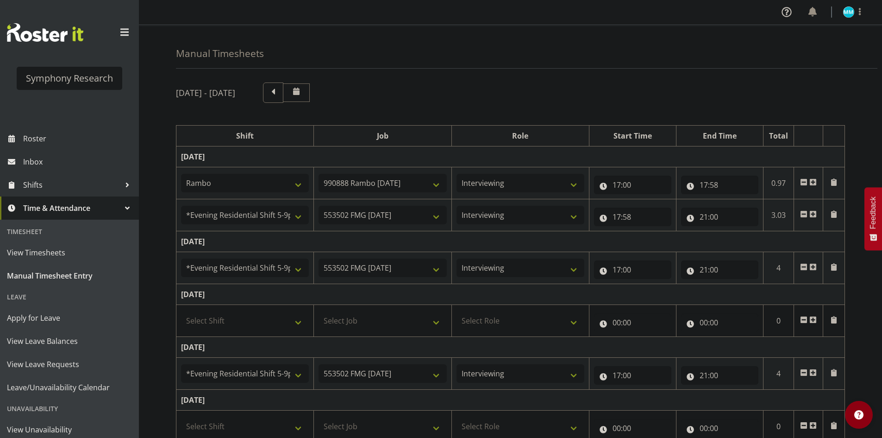
select select "2690"
select select "10461"
select select "47"
select select "48116"
select select "10458"
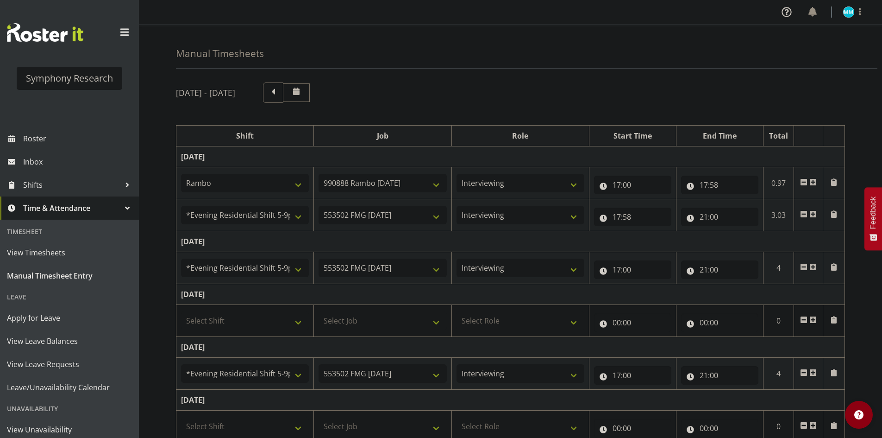
select select "47"
select select "48116"
select select "10458"
select select "47"
select select "48116"
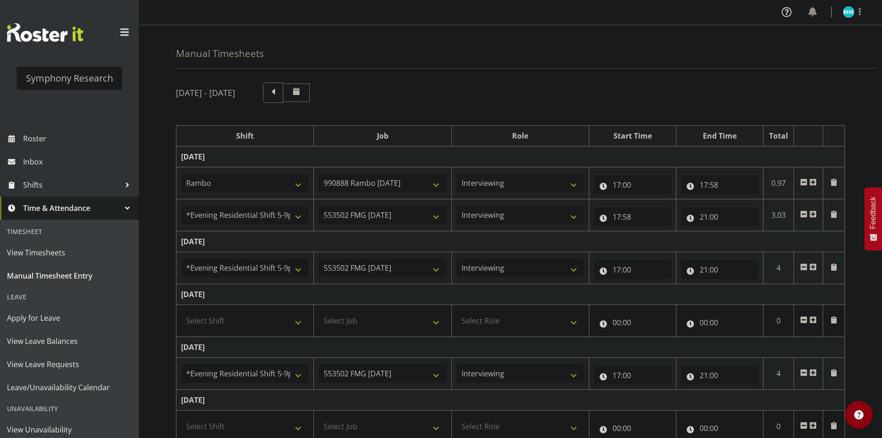
select select "10458"
select select "47"
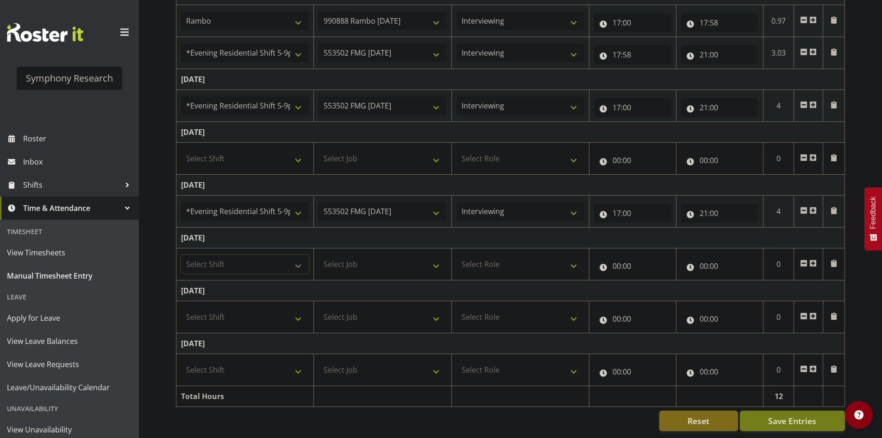
click at [257, 258] on select "Select Shift !!Weekend Residential (Roster IT Shift Label) *Business 9/10am ~ 4…" at bounding box center [245, 264] width 128 height 19
select select "48116"
click at [181, 255] on select "Select Shift !!Weekend Residential (Roster IT Shift Label) *Business 9/10am ~ 4…" at bounding box center [245, 264] width 128 height 19
click at [379, 263] on select "Select Job 550060 IF Admin 553492 World Poll [GEOGRAPHIC_DATA] Wave 2 2025 5535…" at bounding box center [383, 264] width 128 height 19
select select "10458"
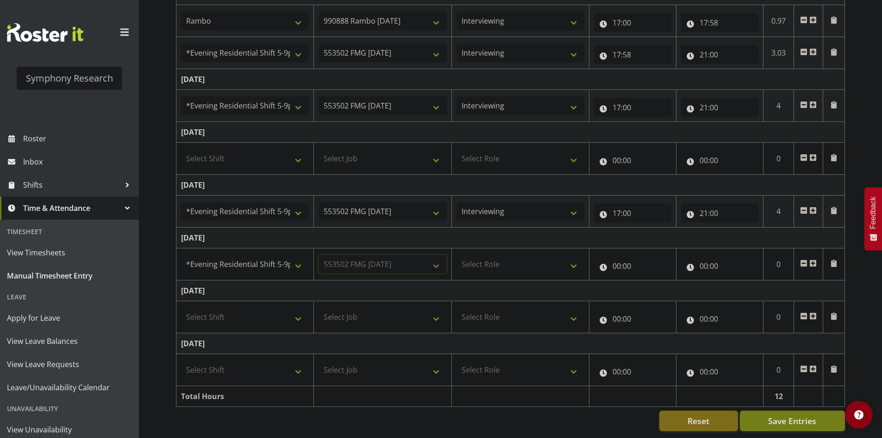
click at [319, 255] on select "Select Job 550060 IF Admin 553492 World Poll [GEOGRAPHIC_DATA] Wave 2 2025 5535…" at bounding box center [383, 264] width 128 height 19
click at [489, 255] on select "Select Role Briefing Interviewing" at bounding box center [521, 264] width 128 height 19
select select "47"
click at [457, 255] on select "Select Role Briefing Interviewing" at bounding box center [521, 264] width 128 height 19
click at [622, 260] on input "00:00" at bounding box center [632, 266] width 77 height 19
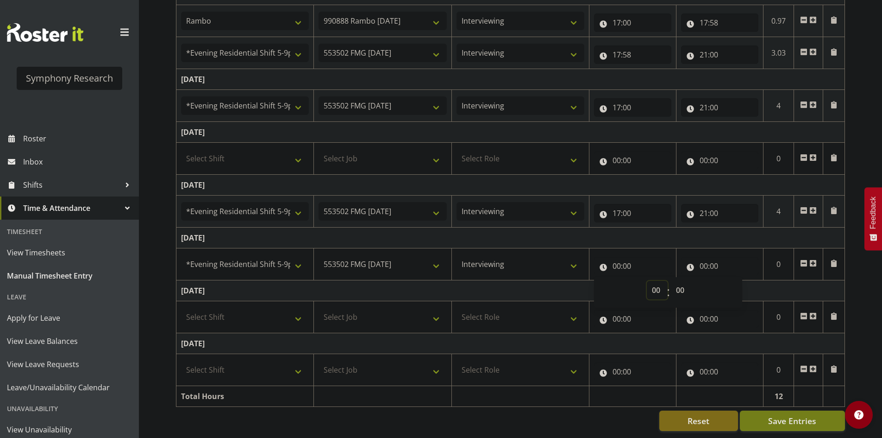
click at [653, 281] on select "00 01 02 03 04 05 06 07 08 09 10 11 12 13 14 15 16 17 18 19 20 21 22 23" at bounding box center [657, 290] width 21 height 19
select select "17"
click at [647, 281] on select "00 01 02 03 04 05 06 07 08 09 10 11 12 13 14 15 16 17 18 19 20 21 22 23" at bounding box center [657, 290] width 21 height 19
type input "17:00"
click at [634, 257] on input "17:00" at bounding box center [632, 266] width 77 height 19
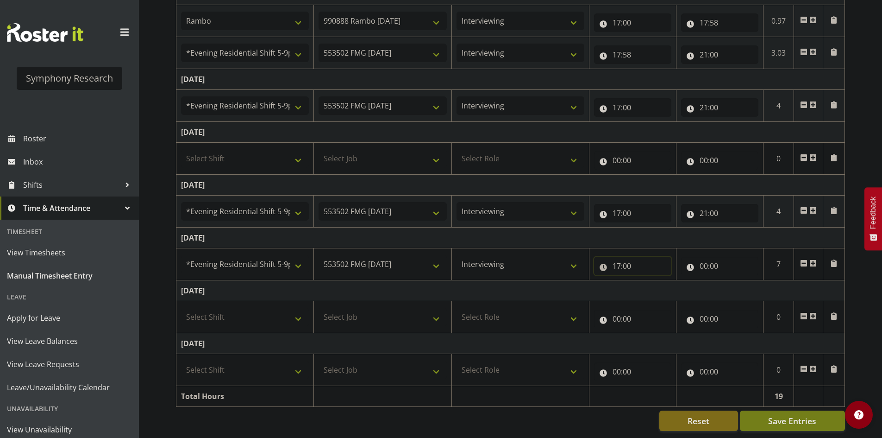
click at [632, 258] on input "17:00" at bounding box center [632, 266] width 77 height 19
click at [677, 281] on select "00 01 02 03 04 05 06 07 08 09 10 11 12 13 14 15 16 17 18 19 20 21 22 23 24 25 2…" at bounding box center [681, 290] width 21 height 19
select select "45"
click at [671, 281] on select "00 01 02 03 04 05 06 07 08 09 10 11 12 13 14 15 16 17 18 19 20 21 22 23 24 25 2…" at bounding box center [681, 290] width 21 height 19
type input "17:45"
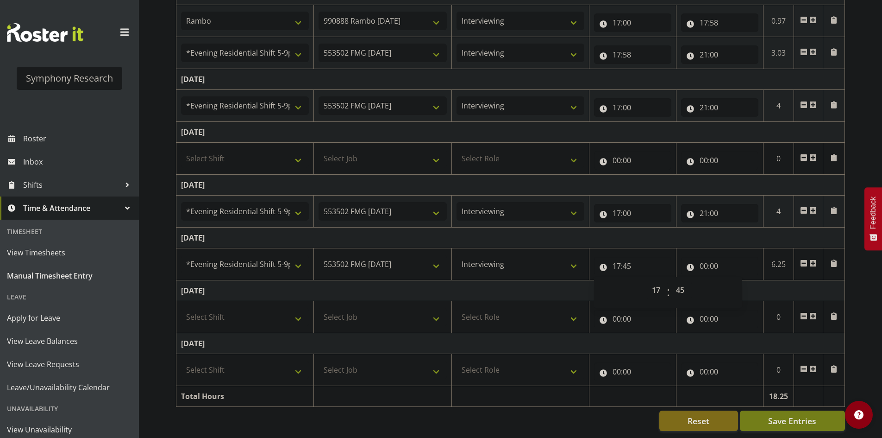
click at [578, 289] on td "[DATE]" at bounding box center [510, 290] width 669 height 21
click at [702, 260] on input "00:00" at bounding box center [719, 266] width 77 height 19
click at [745, 283] on select "00 01 02 03 04 05 06 07 08 09 10 11 12 13 14 15 16 17 18 19 20 21 22 23" at bounding box center [744, 290] width 21 height 19
select select "21"
click at [734, 281] on select "00 01 02 03 04 05 06 07 08 09 10 11 12 13 14 15 16 17 18 19 20 21 22 23" at bounding box center [744, 290] width 21 height 19
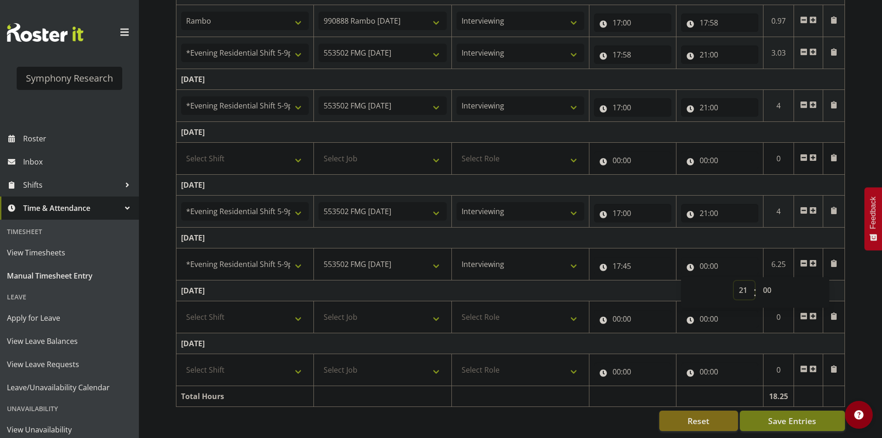
type input "21:00"
click at [714, 258] on input "21:00" at bounding box center [719, 266] width 77 height 19
click at [720, 258] on input "21:00" at bounding box center [719, 266] width 77 height 19
click at [767, 282] on select "00 01 02 03 04 05 06 07 08 09 10 11 12 13 14 15 16 17 18 19 20 21 22 23 24 25 2…" at bounding box center [768, 290] width 21 height 19
select select "12"
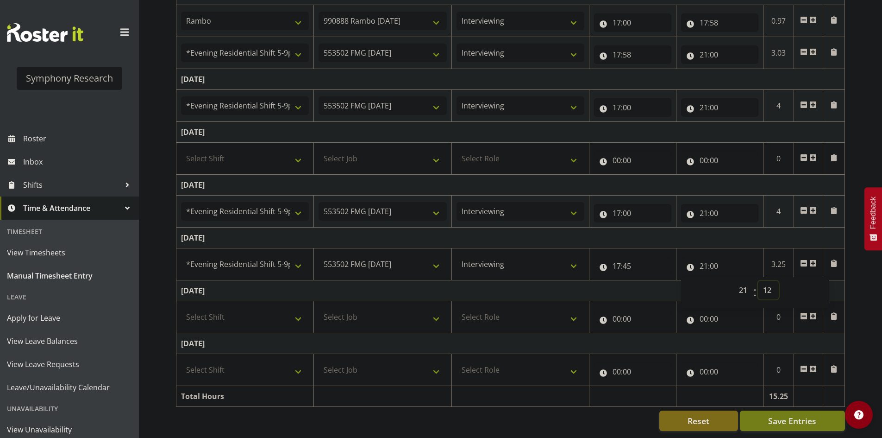
click at [758, 281] on select "00 01 02 03 04 05 06 07 08 09 10 11 12 13 14 15 16 17 18 19 20 21 22 23 24 25 2…" at bounding box center [768, 290] width 21 height 19
type input "21:12"
click at [729, 234] on td "[DATE]" at bounding box center [510, 237] width 669 height 21
click at [815, 259] on span at bounding box center [812, 262] width 7 height 7
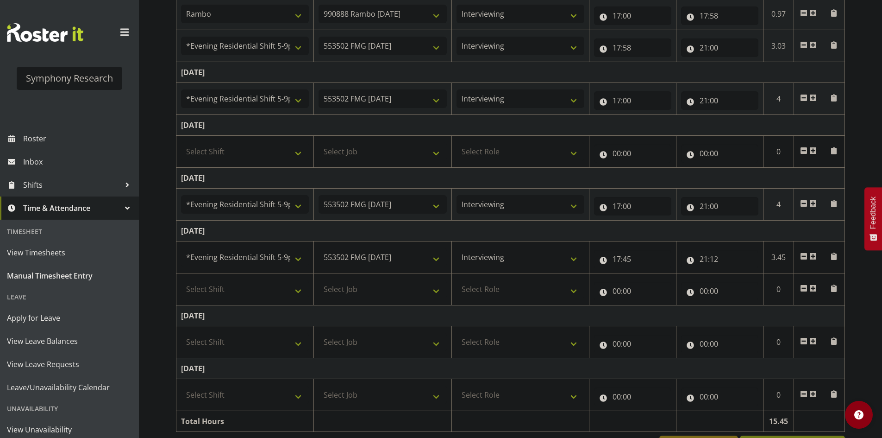
click at [807, 289] on span at bounding box center [803, 287] width 7 height 7
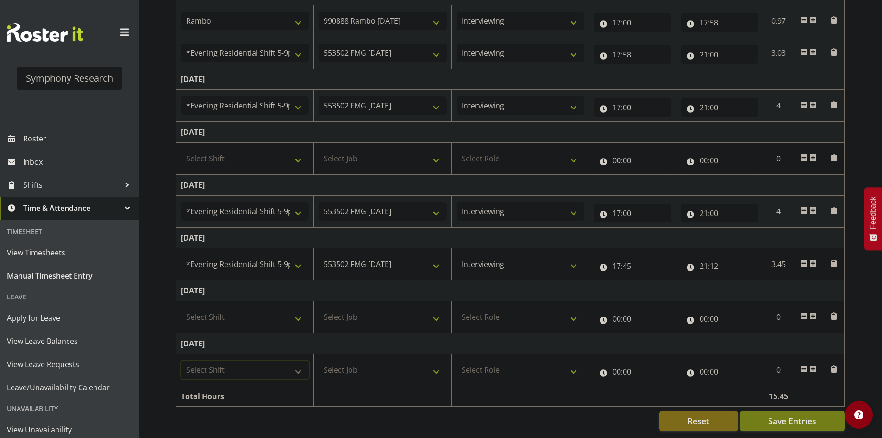
click at [245, 367] on select "Select Shift !!Weekend Residential (Roster IT Shift Label) *Business 9/10am ~ 4…" at bounding box center [245, 369] width 128 height 19
select select "41605"
click at [181, 360] on select "Select Shift !!Weekend Residential (Roster IT Shift Label) *Business 9/10am ~ 4…" at bounding box center [245, 369] width 128 height 19
drag, startPoint x: 376, startPoint y: 353, endPoint x: 378, endPoint y: 360, distance: 7.3
click at [376, 354] on td "Select Job 550060 IF Admin 553492 World Poll [GEOGRAPHIC_DATA] Wave 2 2025 5535…" at bounding box center [383, 370] width 138 height 32
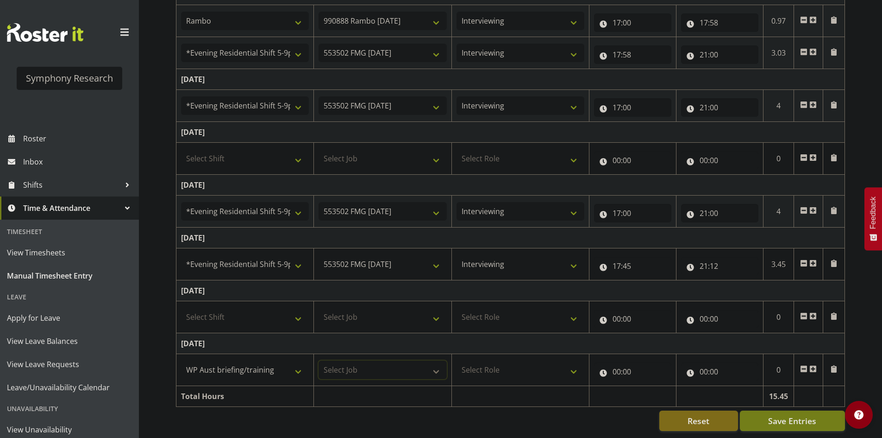
click at [379, 363] on select "Select Job 550060 IF Admin 553492 World Poll [GEOGRAPHIC_DATA] Wave 2 2025 5535…" at bounding box center [383, 369] width 128 height 19
click at [376, 354] on td "Select Job 550060 IF Admin 553492 World Poll [GEOGRAPHIC_DATA] Wave 2 2025 5535…" at bounding box center [383, 370] width 138 height 32
click at [376, 360] on select "Select Job 550060 IF Admin 553492 World Poll [GEOGRAPHIC_DATA] Wave 2 2025 5535…" at bounding box center [383, 369] width 128 height 19
select select "10499"
click at [319, 360] on select "Select Job 550060 IF Admin 553492 World Poll [GEOGRAPHIC_DATA] Wave 2 2025 5535…" at bounding box center [383, 369] width 128 height 19
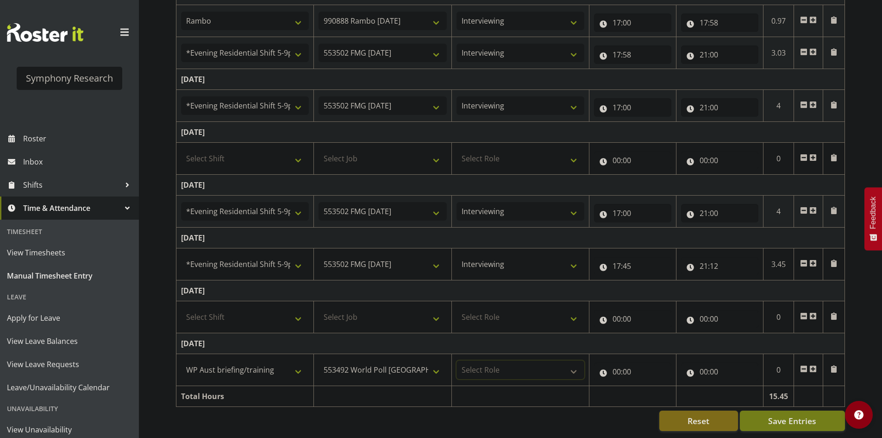
click at [490, 362] on select "Select Role Briefing Interviewing" at bounding box center [521, 369] width 128 height 19
select select "47"
click at [457, 360] on select "Select Role Briefing Interviewing" at bounding box center [521, 369] width 128 height 19
click at [621, 366] on input "00:00" at bounding box center [632, 371] width 77 height 19
click at [653, 386] on select "00 01 02 03 04 05 06 07 08 09 10 11 12 13 14 15 16 17 18 19 20 21 22 23" at bounding box center [657, 395] width 21 height 19
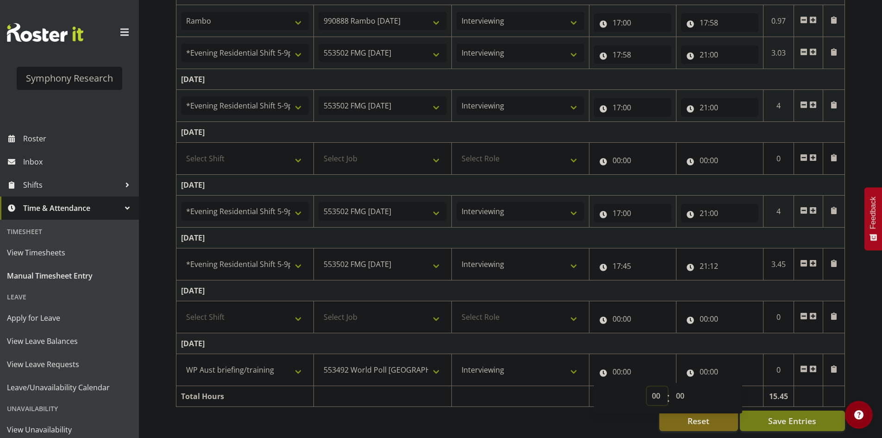
select select "11"
click at [647, 386] on select "00 01 02 03 04 05 06 07 08 09 10 11 12 13 14 15 16 17 18 19 20 21 22 23" at bounding box center [657, 395] width 21 height 19
type input "11:00"
click at [623, 362] on input "11:00" at bounding box center [632, 371] width 77 height 19
click at [616, 364] on input "11:00" at bounding box center [632, 371] width 77 height 19
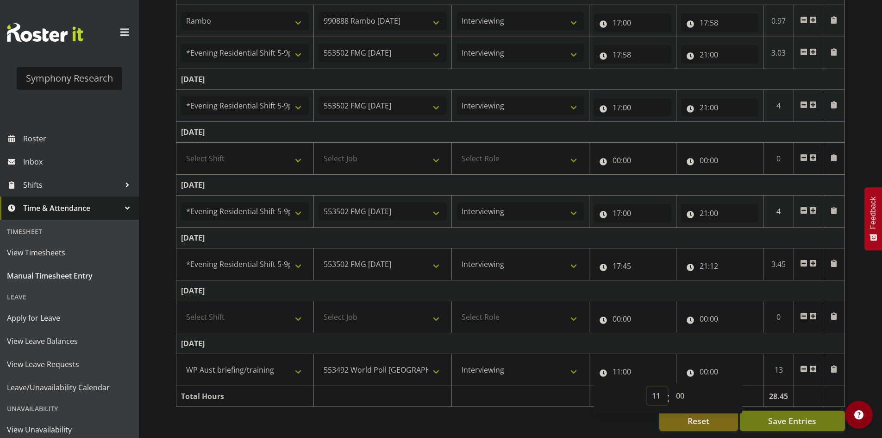
click at [647, 386] on select "00 01 02 03 04 05 06 07 08 09 10 11 12 13 14 15 16 17 18 19 20 21 22 23" at bounding box center [657, 395] width 21 height 19
select select "12"
click at [647, 386] on select "00 01 02 03 04 05 06 07 08 09 10 11 12 13 14 15 16 17 18 19 20 21 22 23" at bounding box center [657, 395] width 21 height 19
type input "12:00"
click at [699, 365] on input "00:00" at bounding box center [719, 371] width 77 height 19
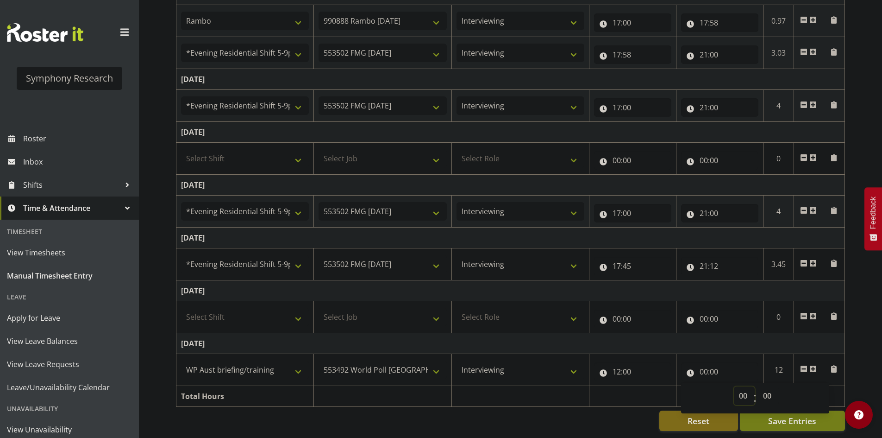
click at [741, 386] on select "00 01 02 03 04 05 06 07 08 09 10 11 12 13 14 15 16 17 18 19 20 21 22 23" at bounding box center [744, 395] width 21 height 19
select select "16"
click at [734, 386] on select "00 01 02 03 04 05 06 07 08 09 10 11 12 13 14 15 16 17 18 19 20 21 22 23" at bounding box center [744, 395] width 21 height 19
type input "16:00"
click at [728, 342] on td "[DATE]" at bounding box center [510, 343] width 669 height 21
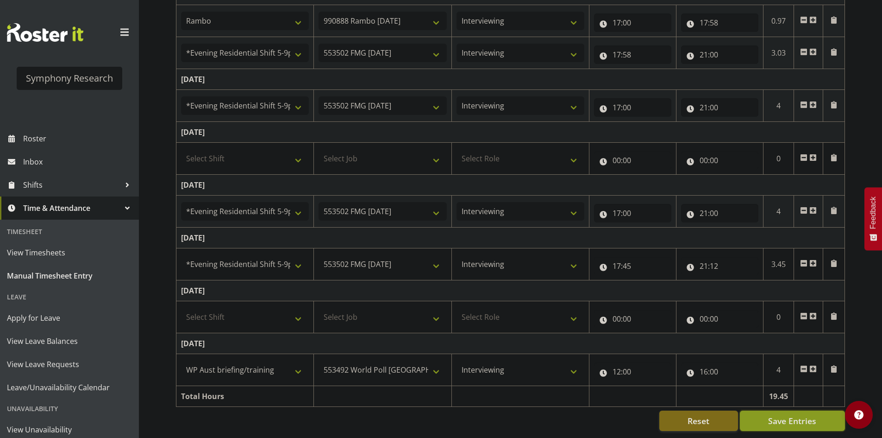
click at [792, 415] on span "Save Entries" at bounding box center [792, 420] width 48 height 12
click at [54, 134] on span "Roster" at bounding box center [78, 139] width 111 height 14
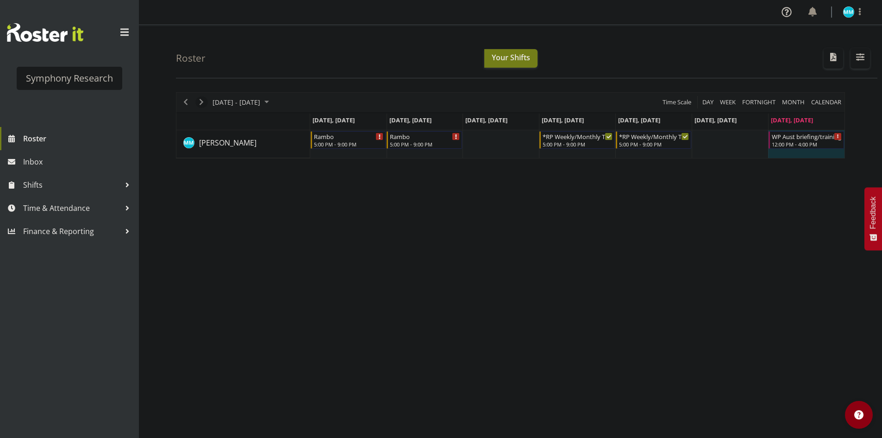
click at [199, 99] on span "Next" at bounding box center [201, 102] width 11 height 12
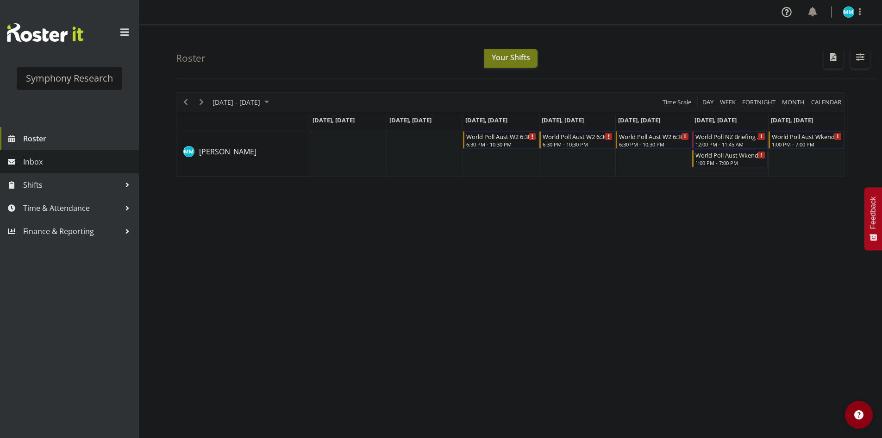
click at [57, 163] on span "Inbox" at bounding box center [78, 162] width 111 height 14
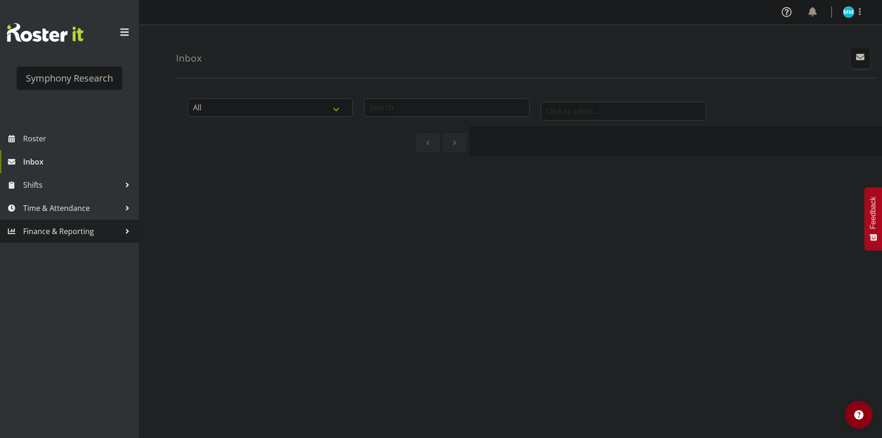
click at [79, 220] on link "Finance & Reporting" at bounding box center [69, 231] width 139 height 23
click at [78, 214] on span "Time & Attendance" at bounding box center [71, 208] width 97 height 14
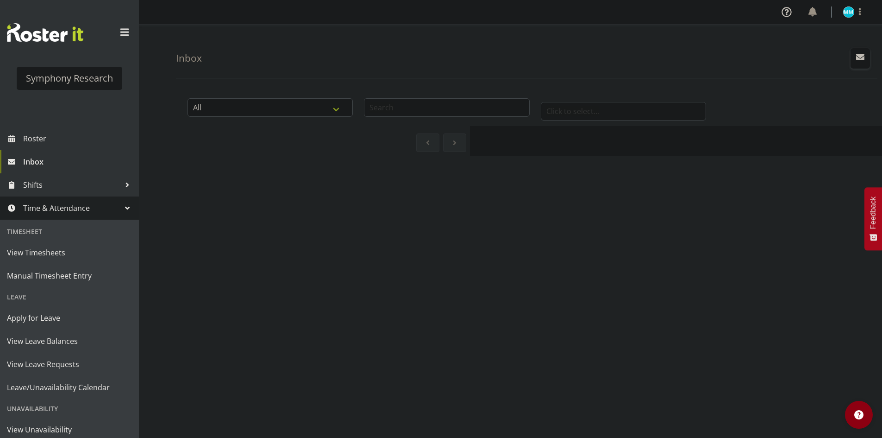
click at [78, 214] on span "Time & Attendance" at bounding box center [71, 208] width 97 height 14
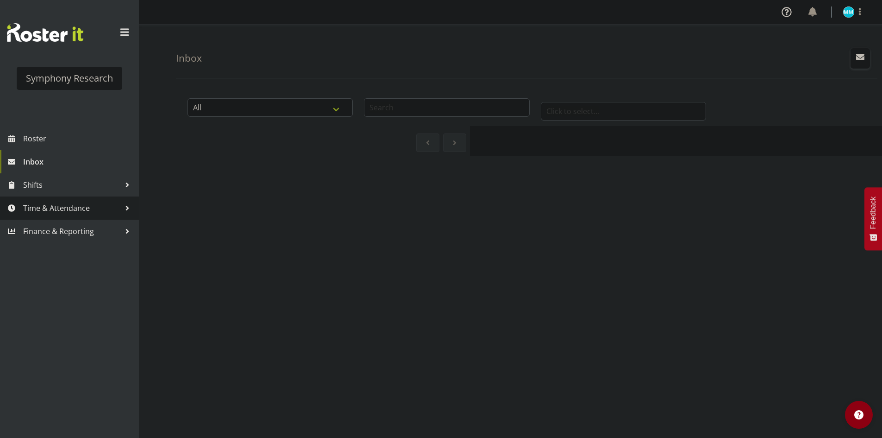
click at [78, 214] on span "Time & Attendance" at bounding box center [71, 208] width 97 height 14
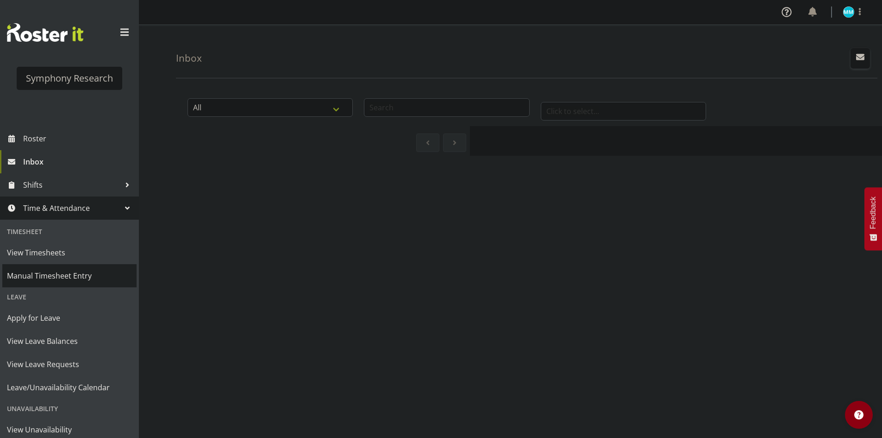
click at [60, 275] on span "Manual Timesheet Entry" at bounding box center [69, 276] width 125 height 14
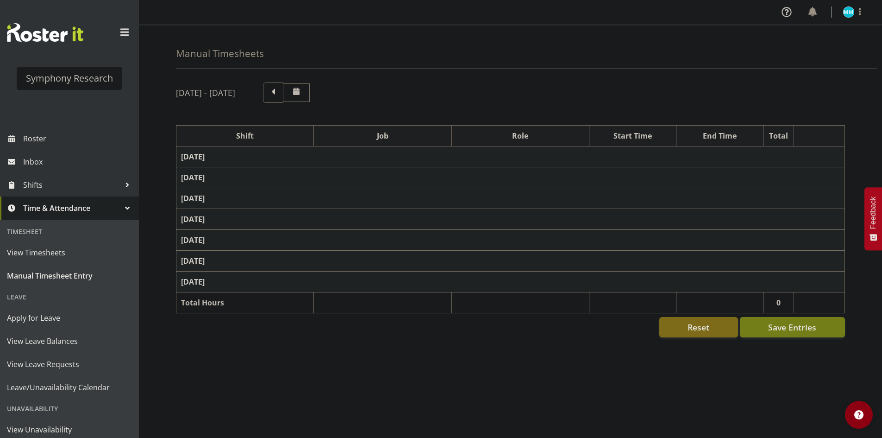
select select "2690"
select select "10461"
select select "47"
select select "48116"
select select "10458"
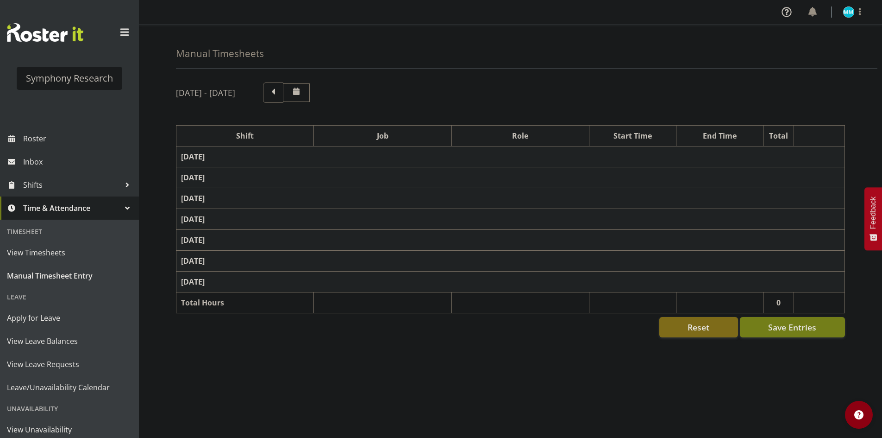
select select "47"
select select "48116"
select select "10458"
select select "47"
select select "48116"
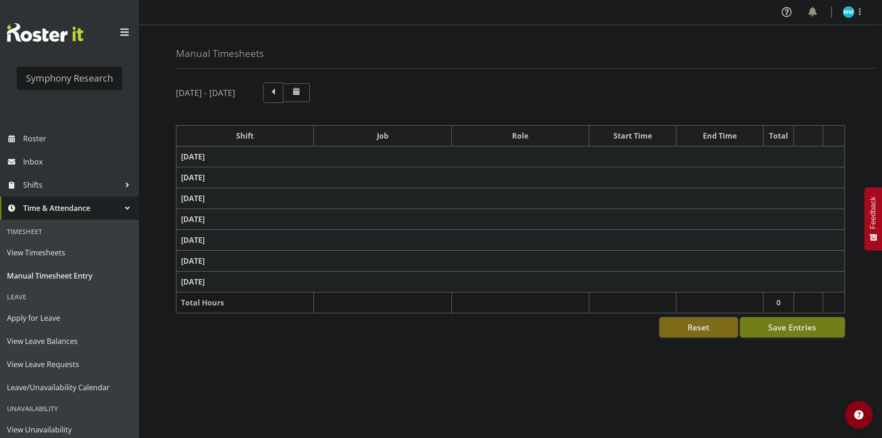
select select "10458"
select select "47"
select select "48116"
select select "10458"
select select "47"
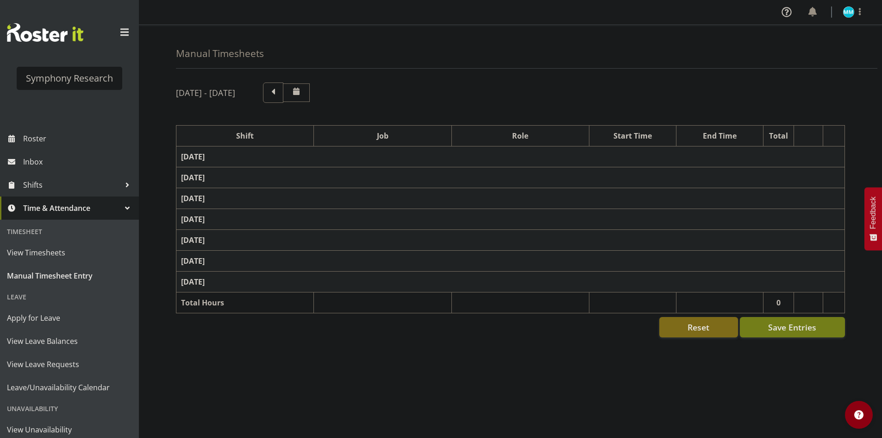
select select "41605"
select select "10499"
select select "47"
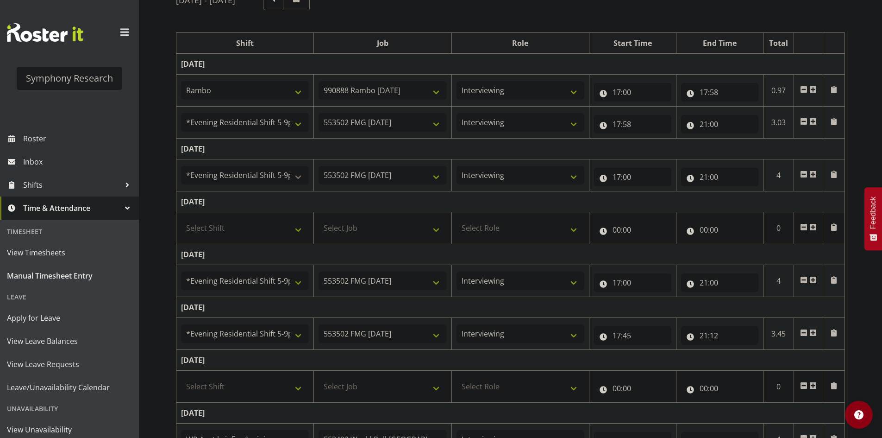
scroll to position [169, 0]
